Goal: Find specific page/section: Find specific page/section

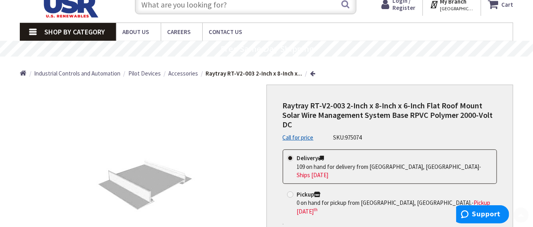
scroll to position [144, 0]
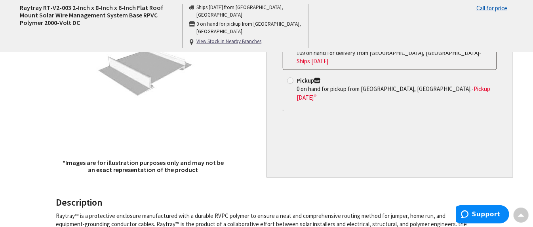
drag, startPoint x: 530, startPoint y: 49, endPoint x: 525, endPoint y: 89, distance: 39.9
drag, startPoint x: 525, startPoint y: 98, endPoint x: 526, endPoint y: 33, distance: 64.5
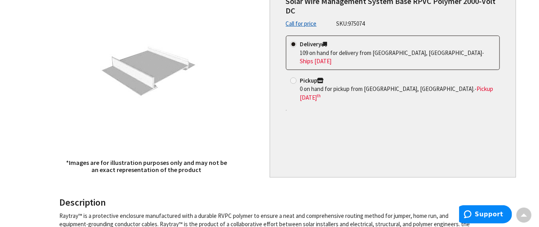
scroll to position [0, 0]
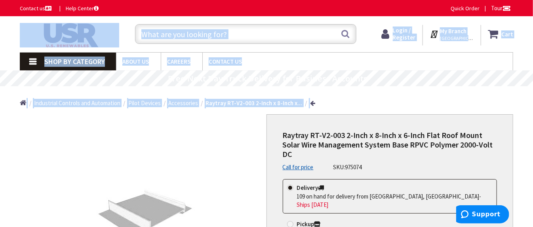
click at [442, 36] on span "[GEOGRAPHIC_DATA], [GEOGRAPHIC_DATA]" at bounding box center [457, 38] width 34 height 6
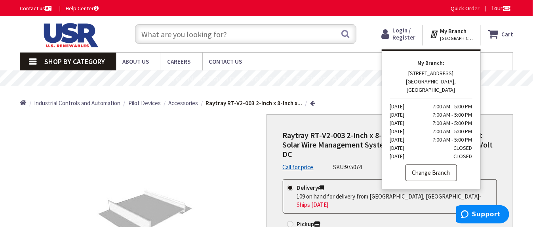
click at [425, 165] on link "Change Branch" at bounding box center [430, 173] width 51 height 17
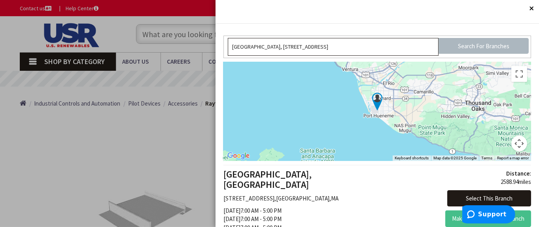
click at [381, 51] on input "[GEOGRAPHIC_DATA], [STREET_ADDRESS]" at bounding box center [333, 47] width 211 height 18
drag, startPoint x: 416, startPoint y: 47, endPoint x: 214, endPoint y: 54, distance: 202.7
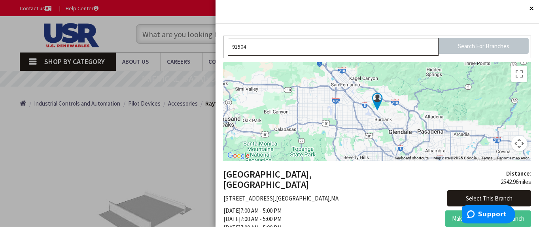
type input "91504"
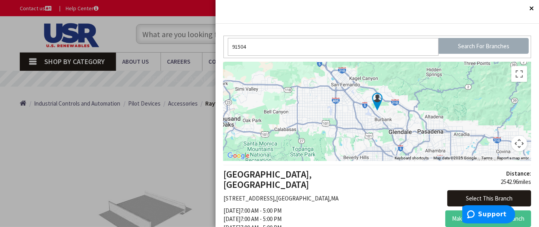
click at [465, 47] on input "Search For Branches" at bounding box center [484, 46] width 90 height 16
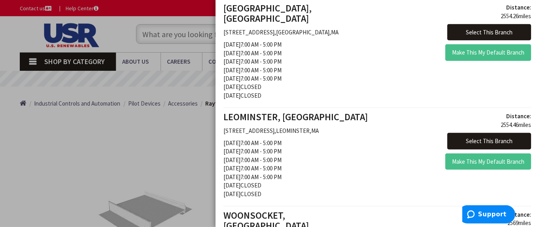
scroll to position [51, 0]
